Goal: Find specific page/section: Find specific page/section

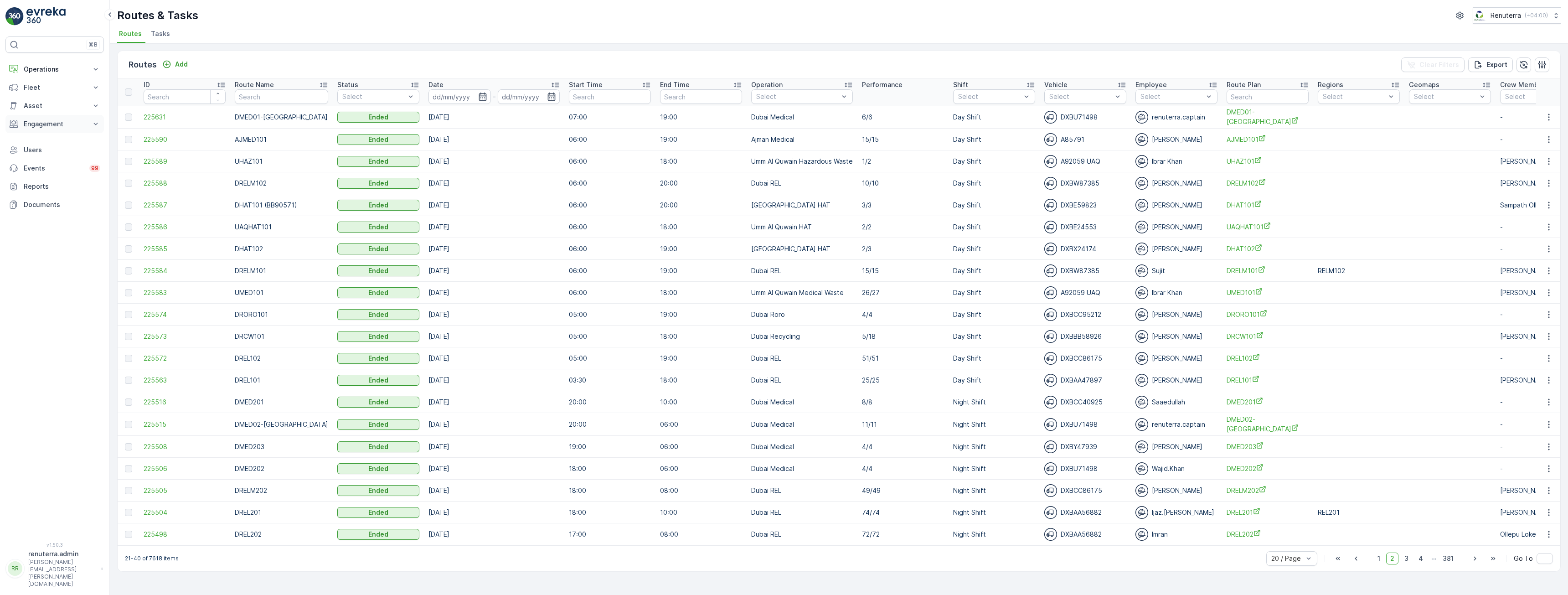
click at [48, 121] on p "Engagement" at bounding box center [55, 124] width 62 height 9
click at [41, 141] on p "Insights" at bounding box center [35, 139] width 23 height 9
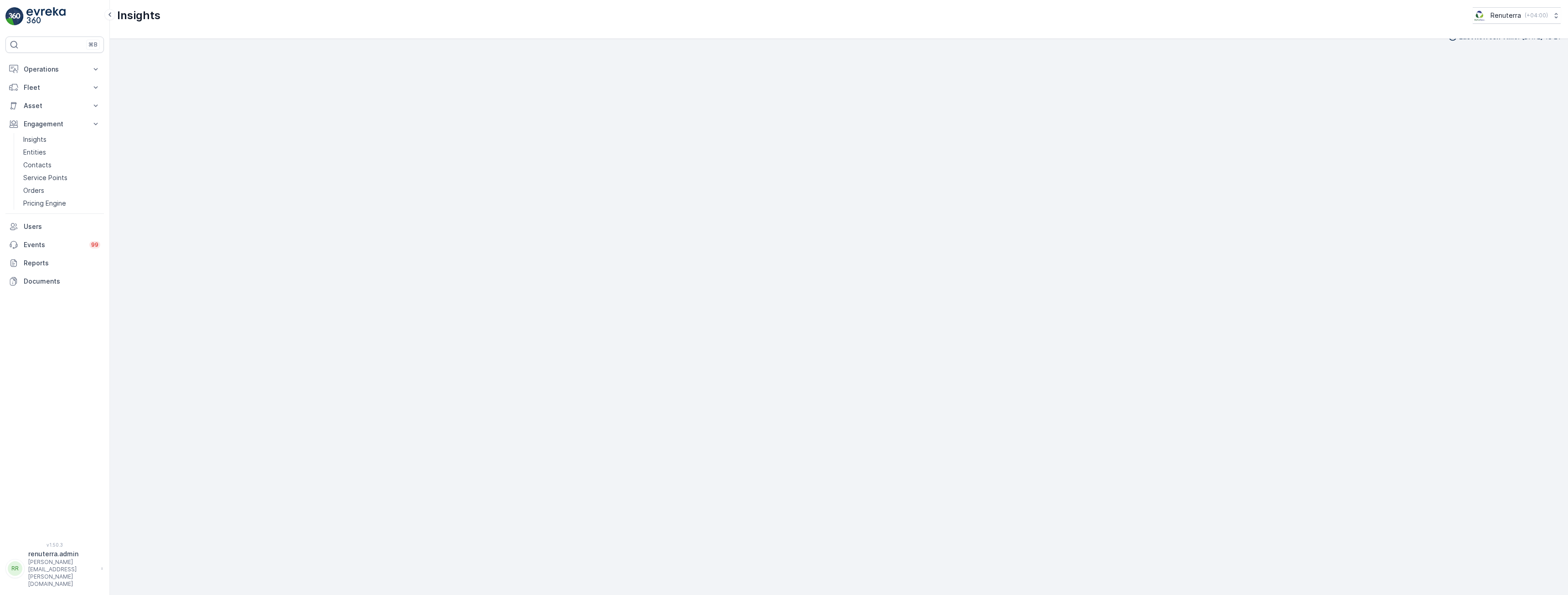
scroll to position [18, 0]
